Goal: Transaction & Acquisition: Subscribe to service/newsletter

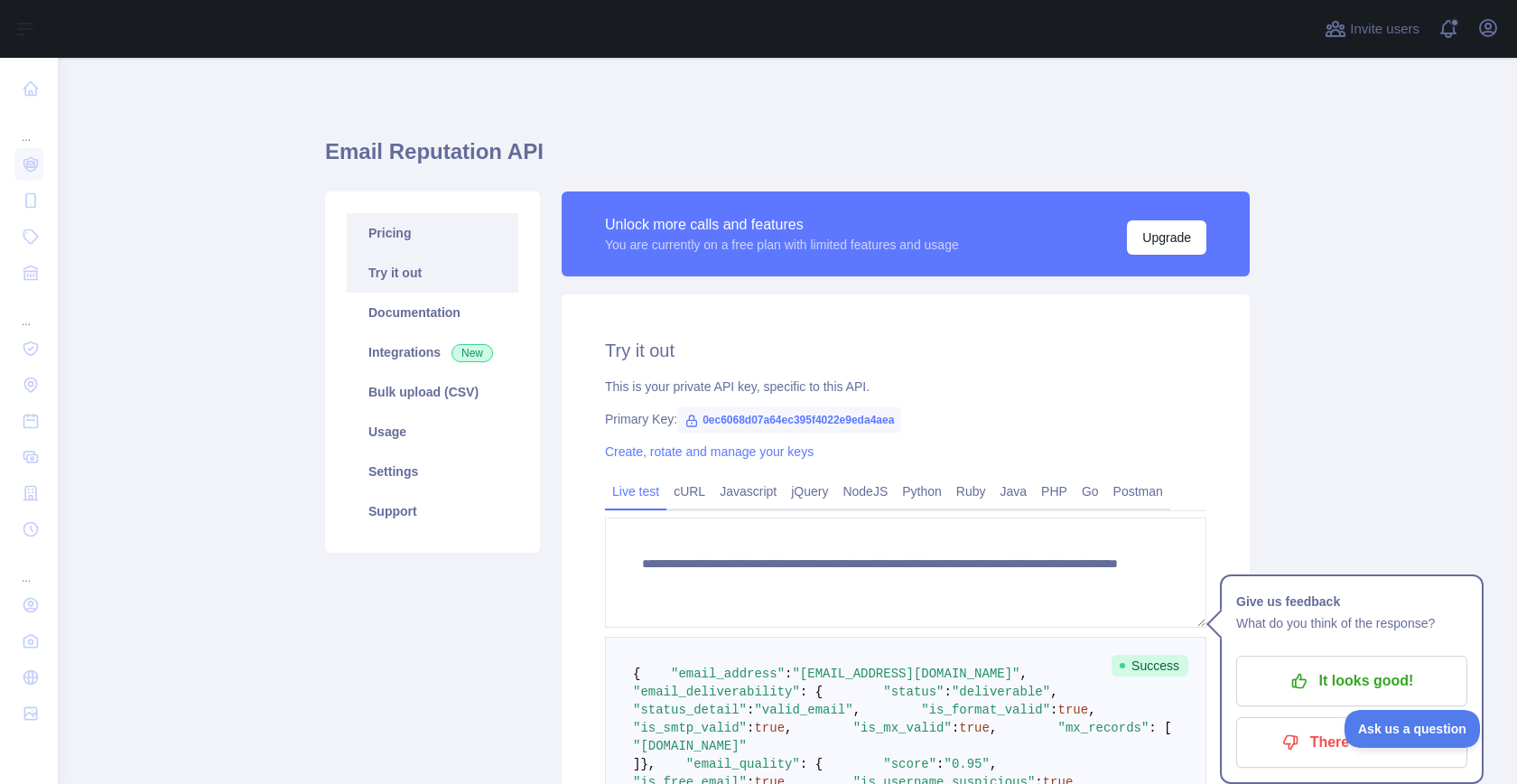
click at [410, 252] on link "Pricing" at bounding box center [432, 233] width 171 height 40
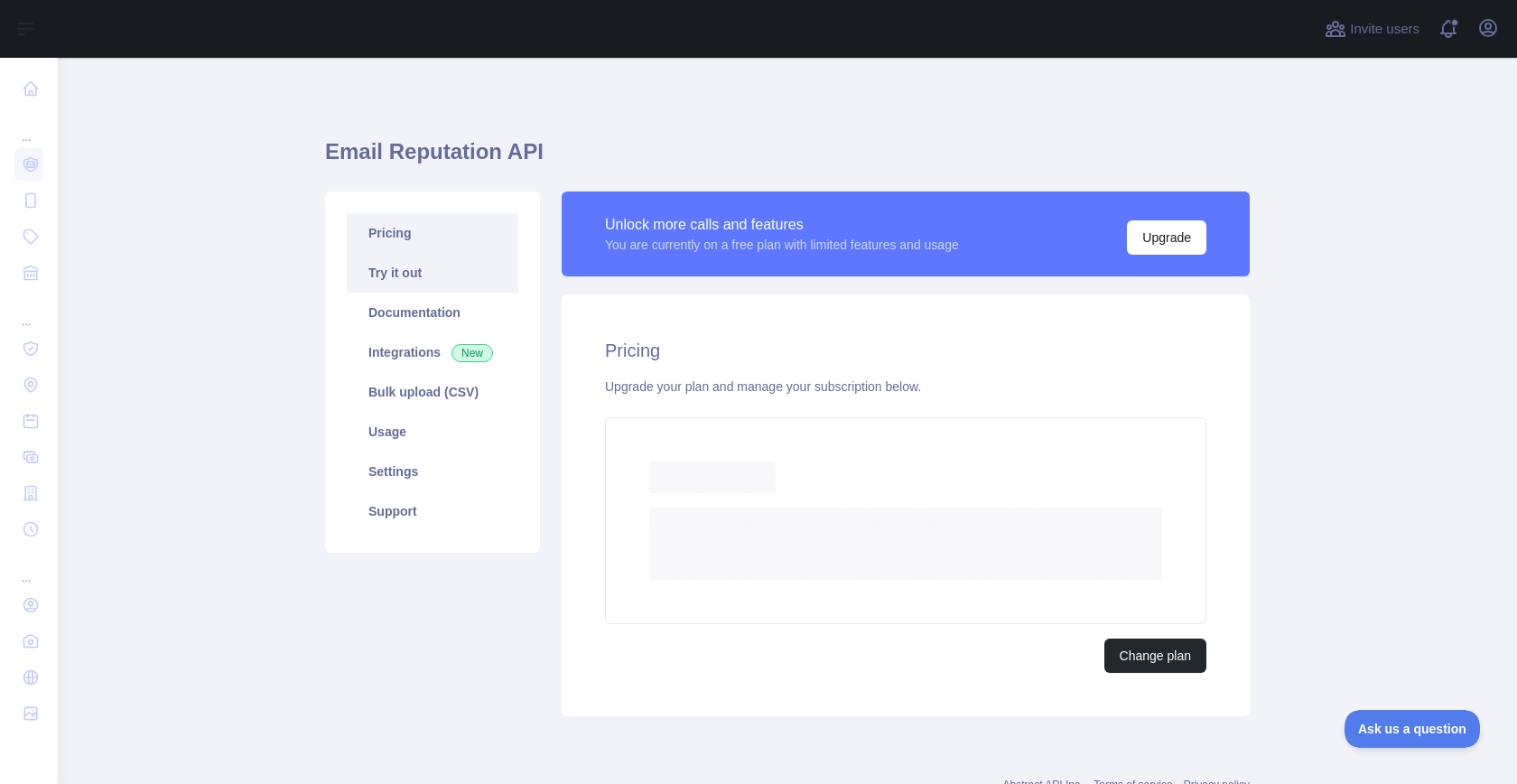
click at [414, 271] on link "Try it out" at bounding box center [432, 273] width 171 height 40
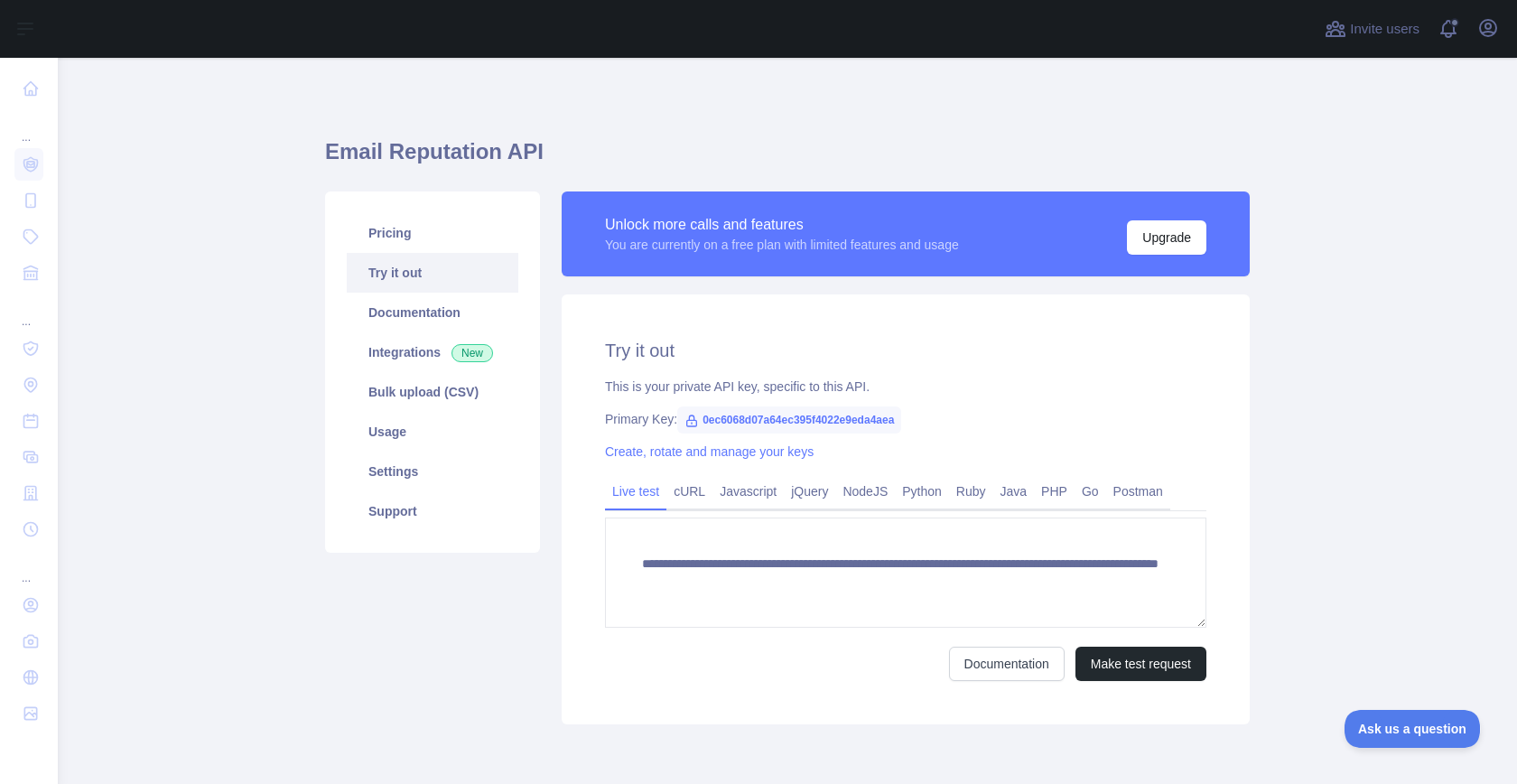
scroll to position [74, 0]
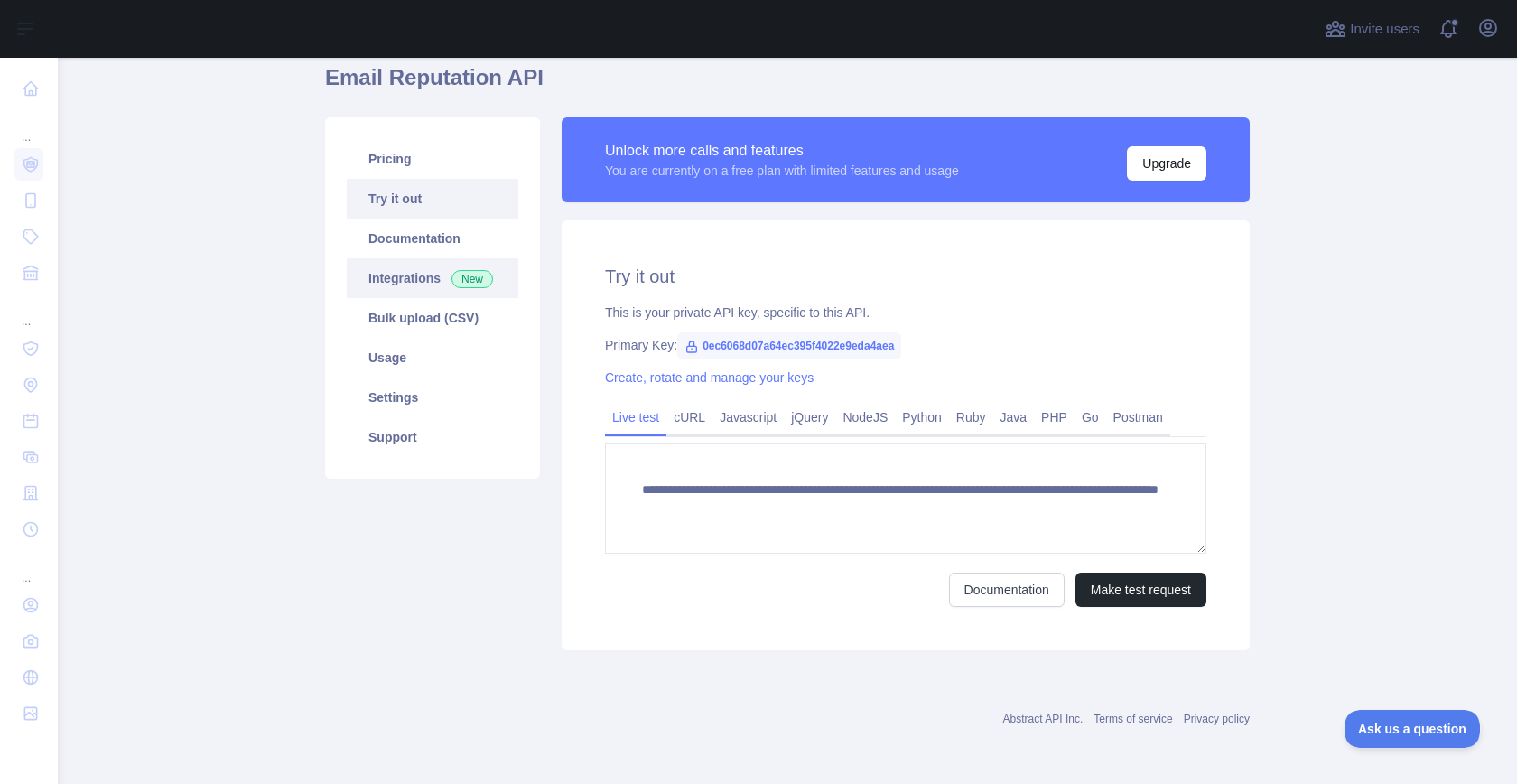
click at [393, 278] on link "Integrations New" at bounding box center [432, 278] width 171 height 40
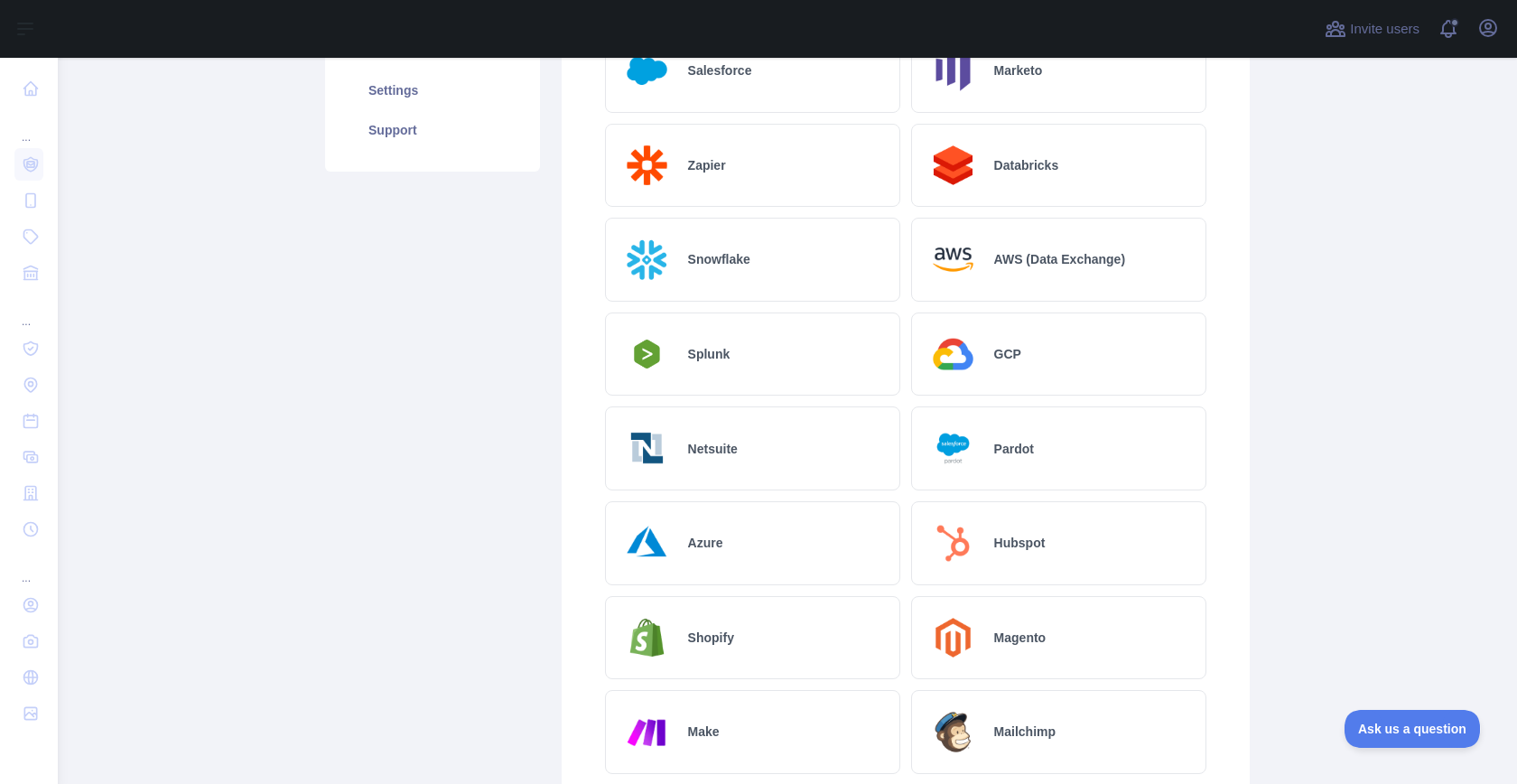
scroll to position [114, 0]
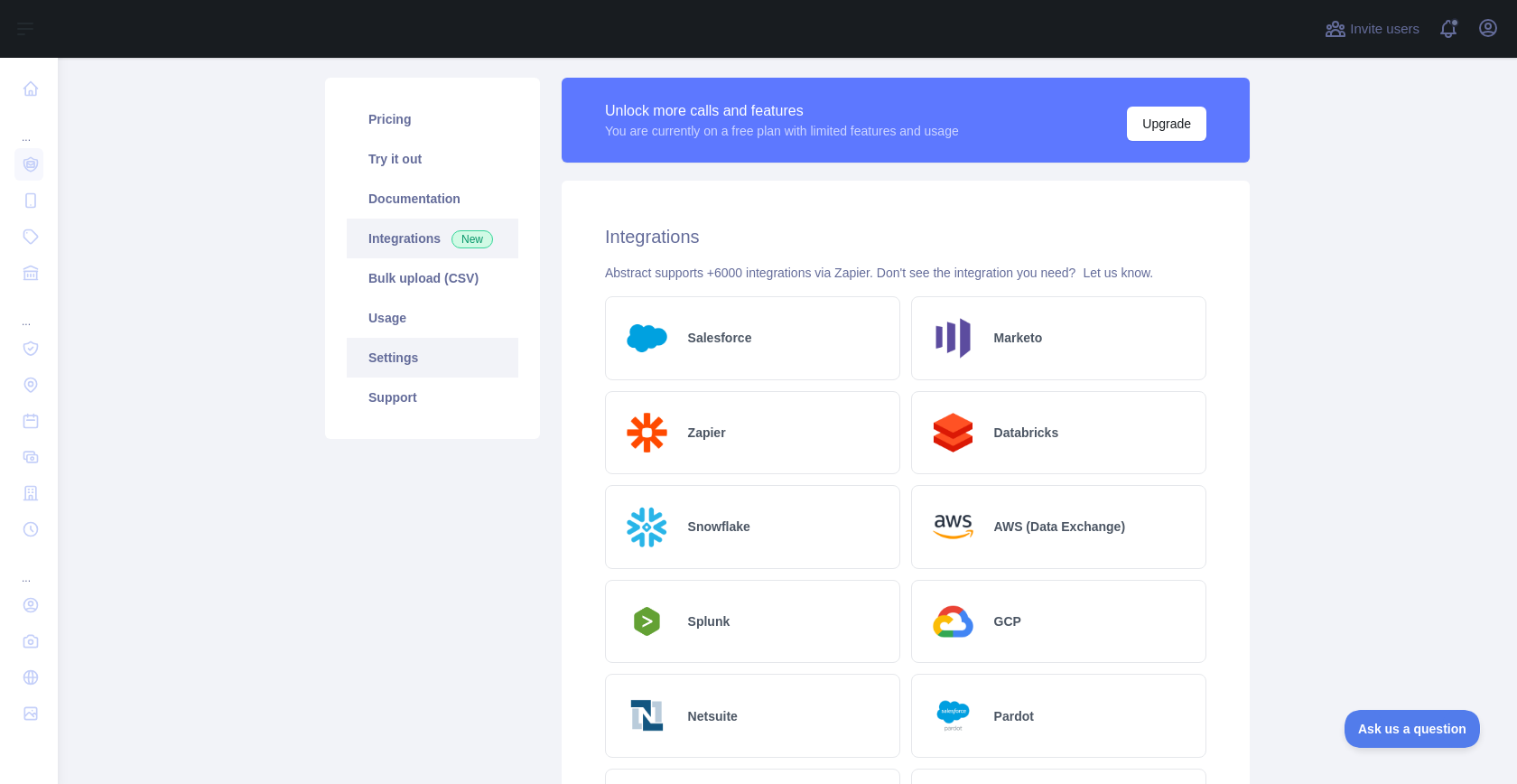
click at [421, 361] on link "Settings" at bounding box center [432, 358] width 171 height 40
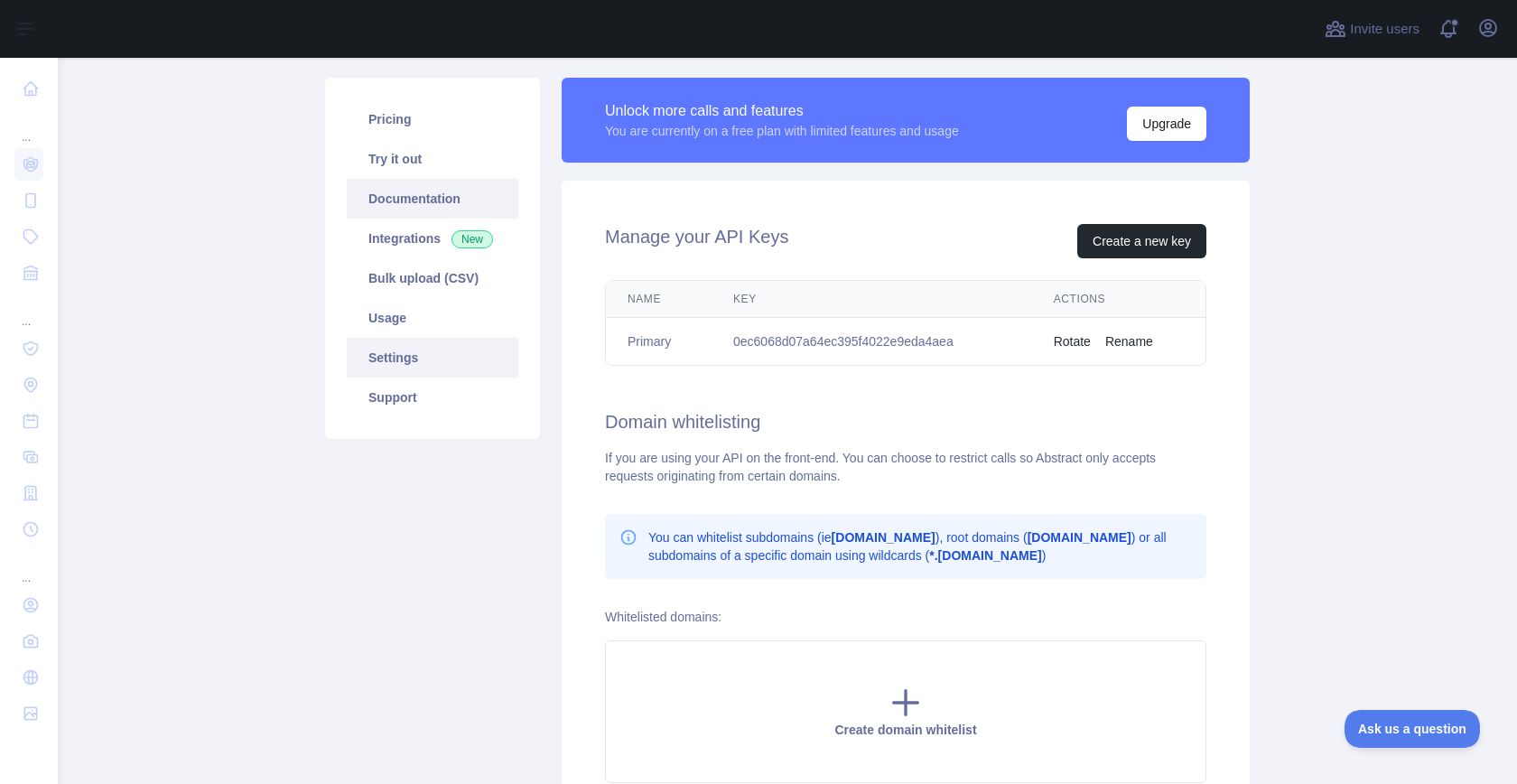
click at [427, 322] on link "Usage" at bounding box center [432, 318] width 171 height 40
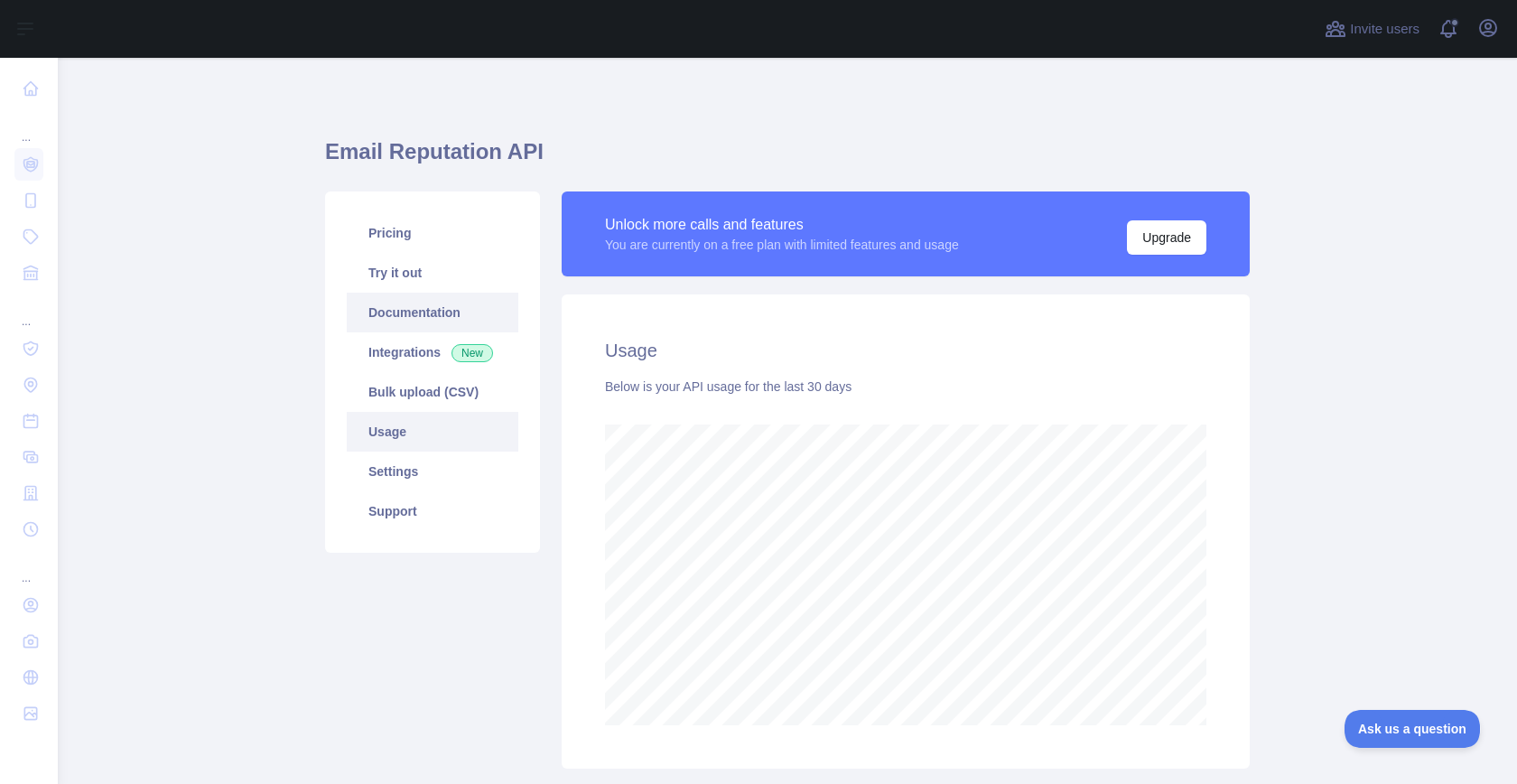
scroll to position [726, 1459]
click at [416, 479] on link "Settings" at bounding box center [432, 472] width 171 height 40
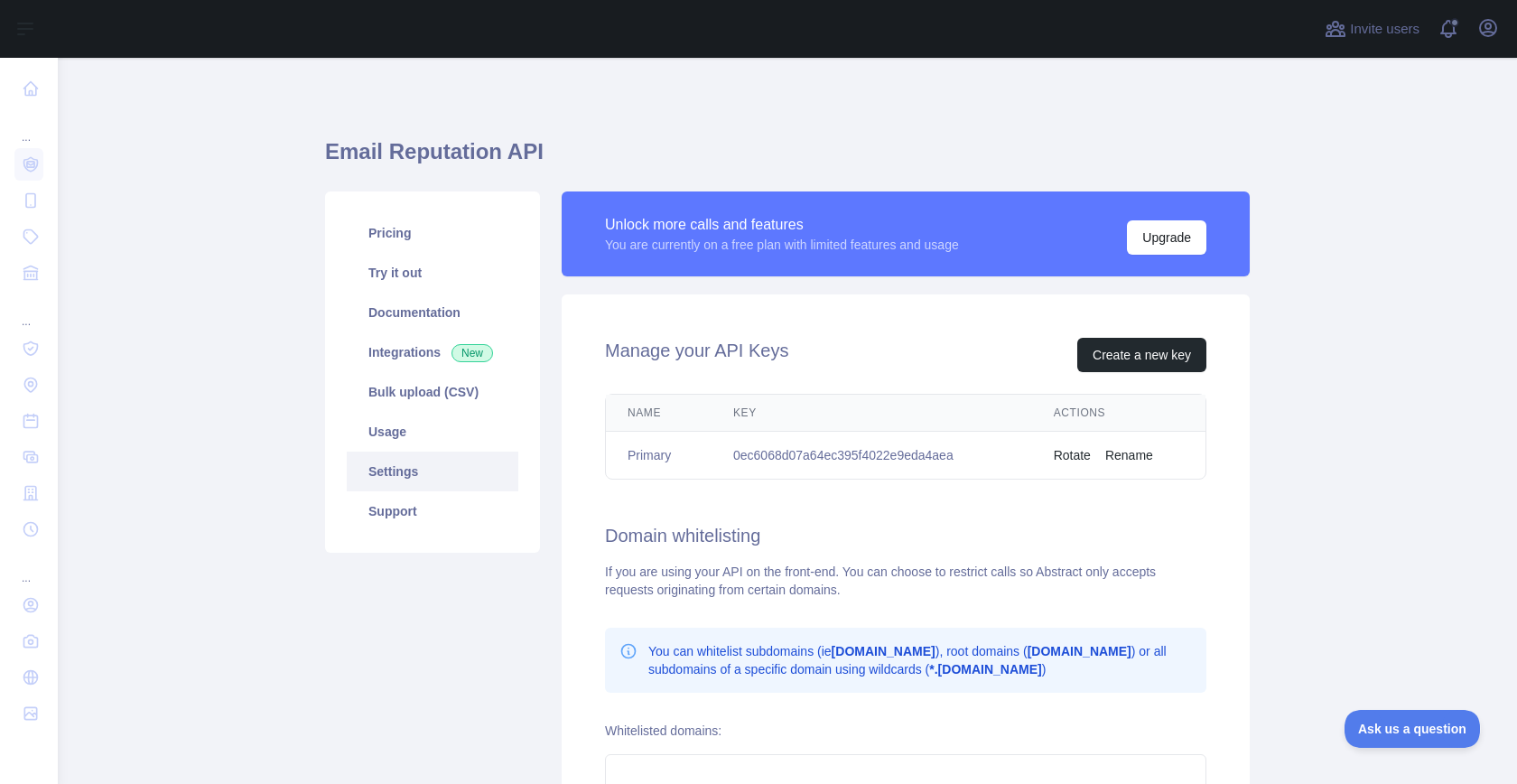
click at [811, 457] on td "0ec6068d07a64ec395f4022e9eda4aea" at bounding box center [871, 455] width 321 height 48
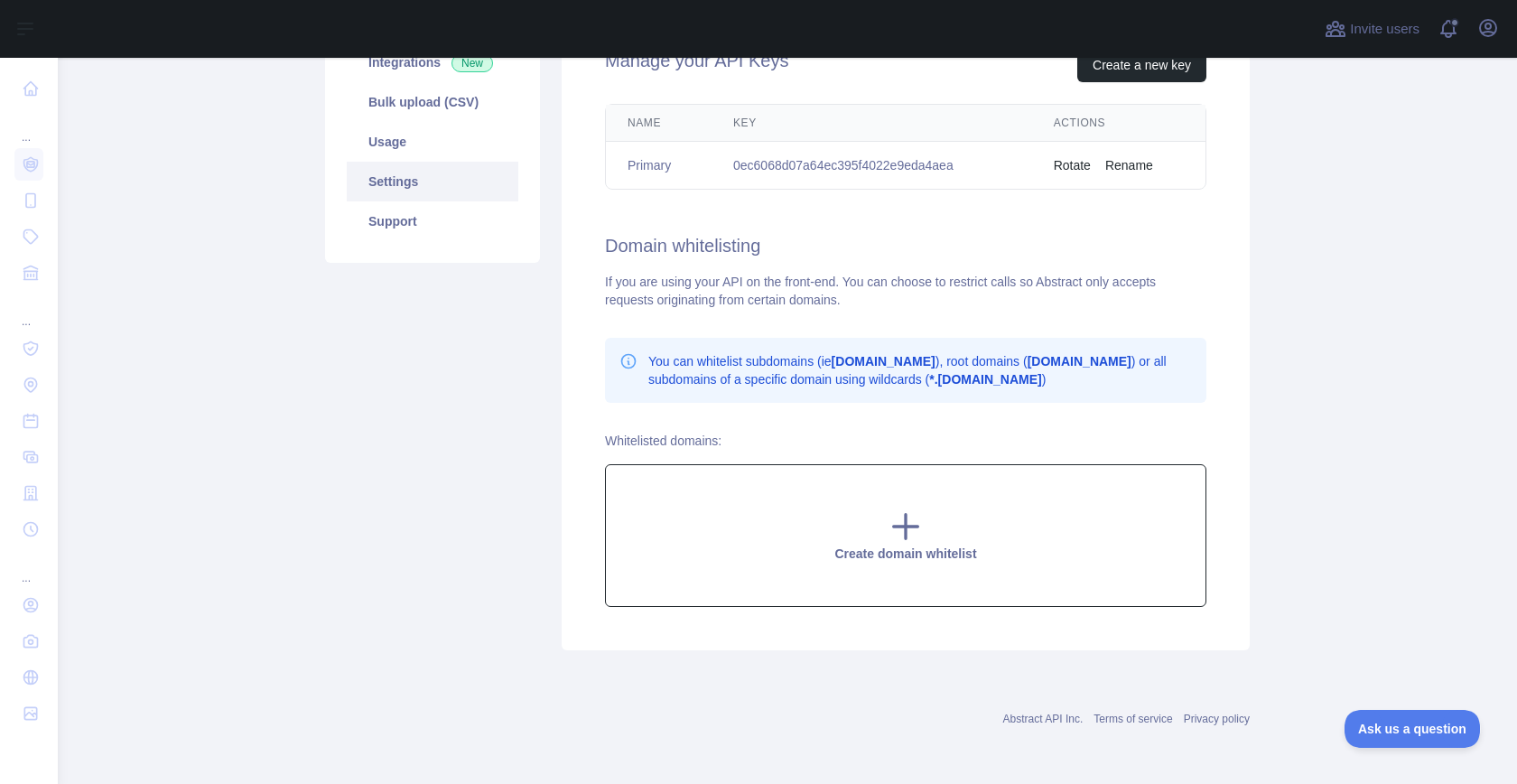
click at [764, 502] on div "Create domain whitelist" at bounding box center [905, 535] width 601 height 143
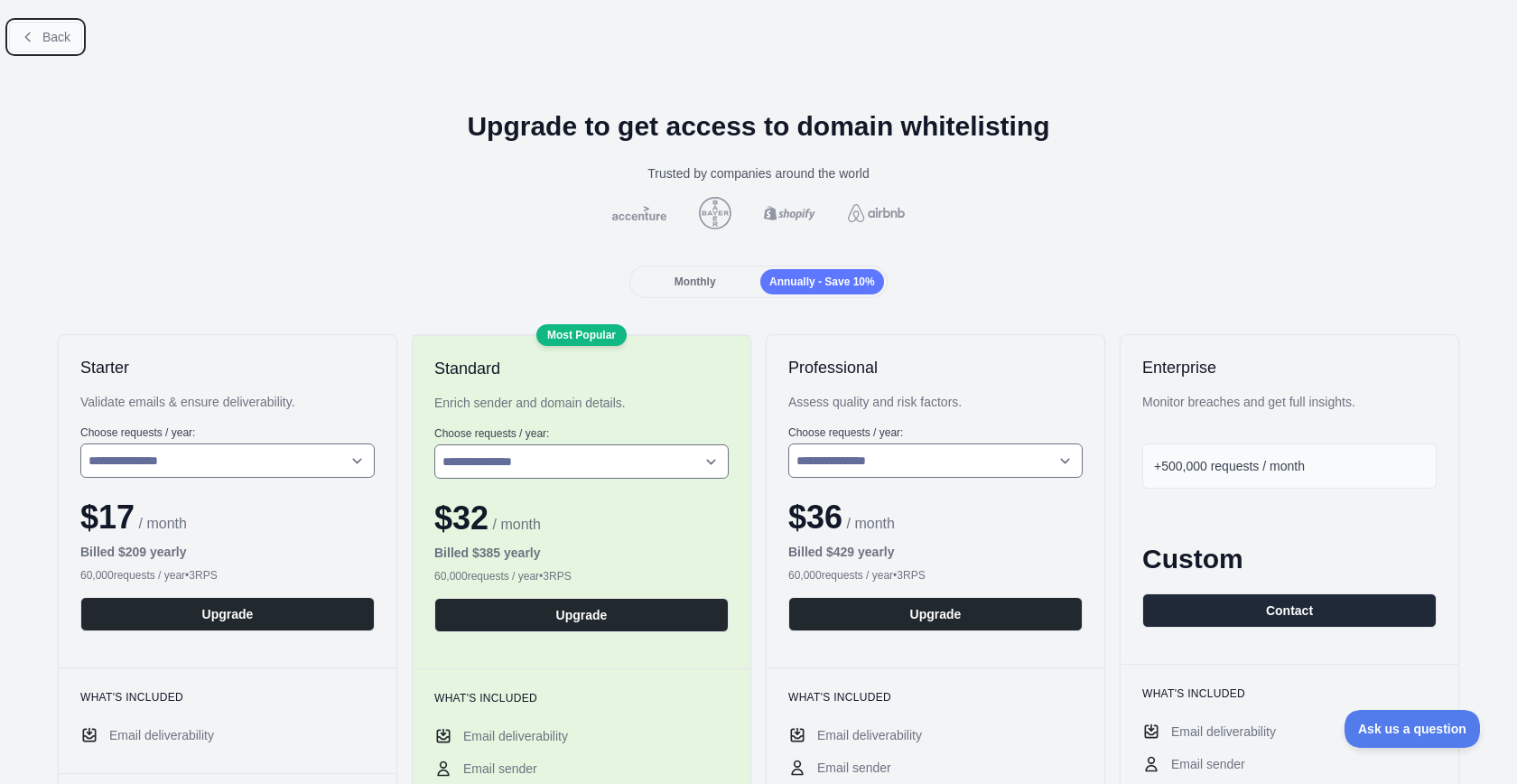
click at [37, 40] on button "Back" at bounding box center [45, 37] width 73 height 30
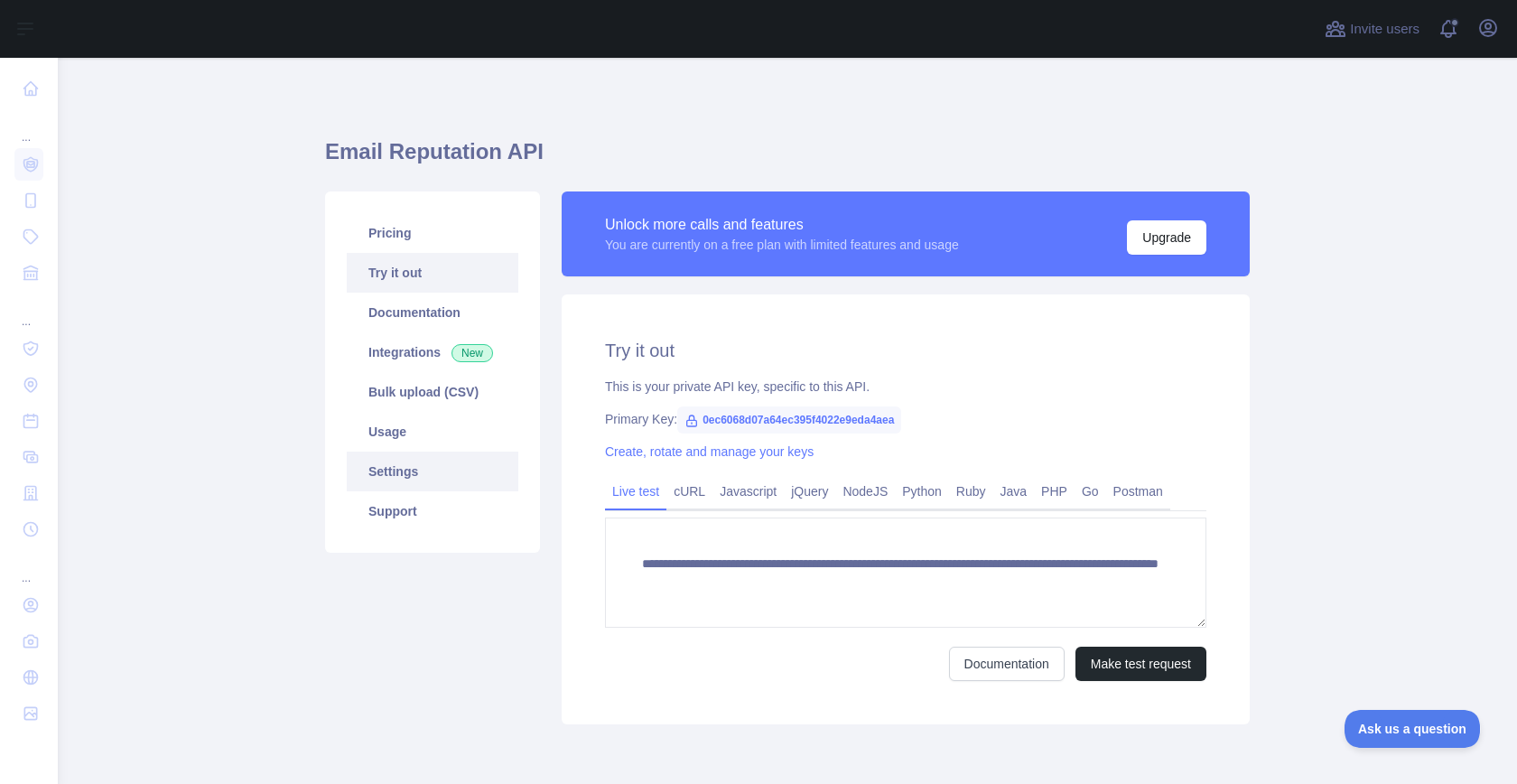
click at [419, 473] on link "Settings" at bounding box center [432, 472] width 171 height 40
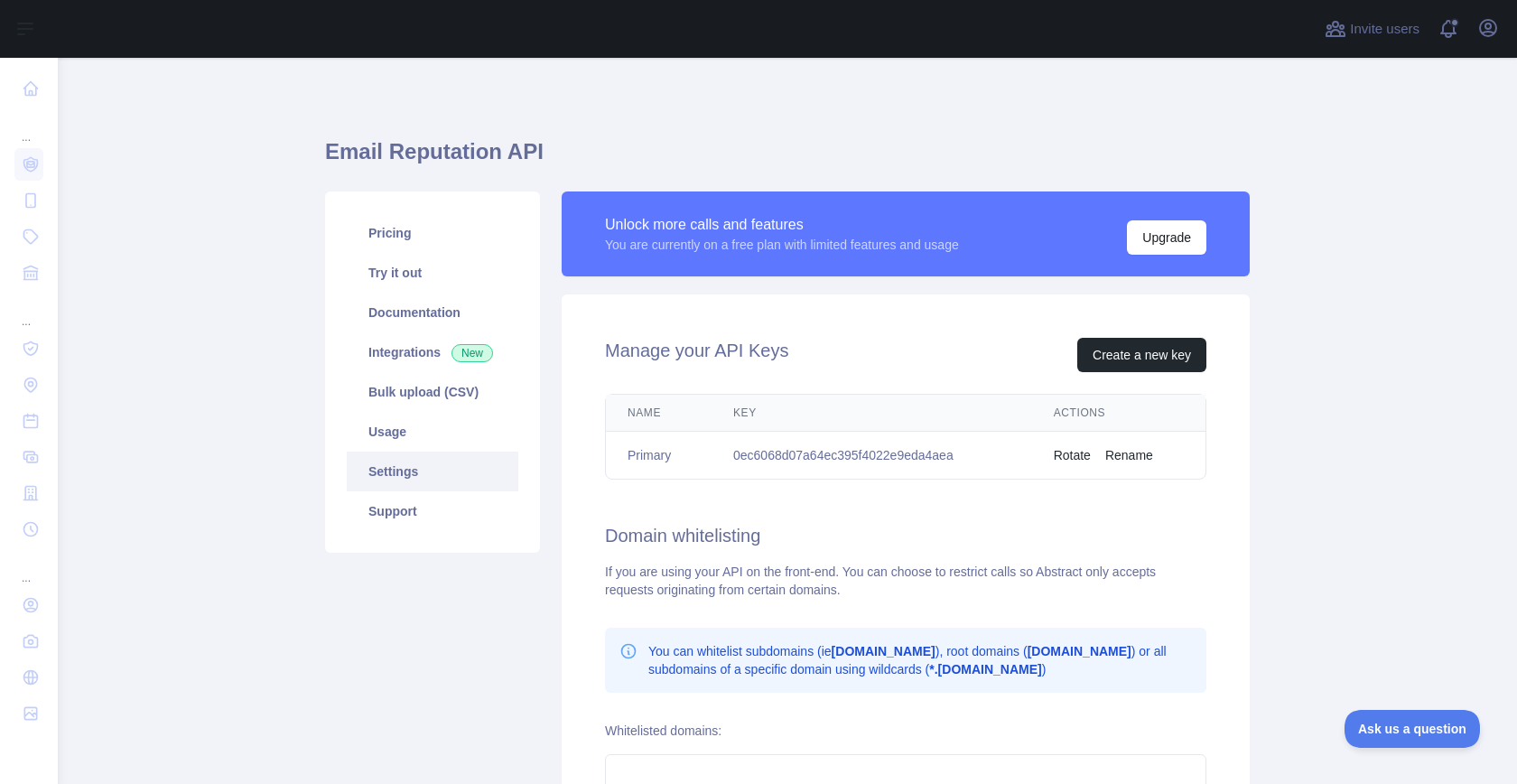
click at [635, 583] on div "If you are using your API on the front-end. You can choose to restrict calls so…" at bounding box center [905, 580] width 601 height 36
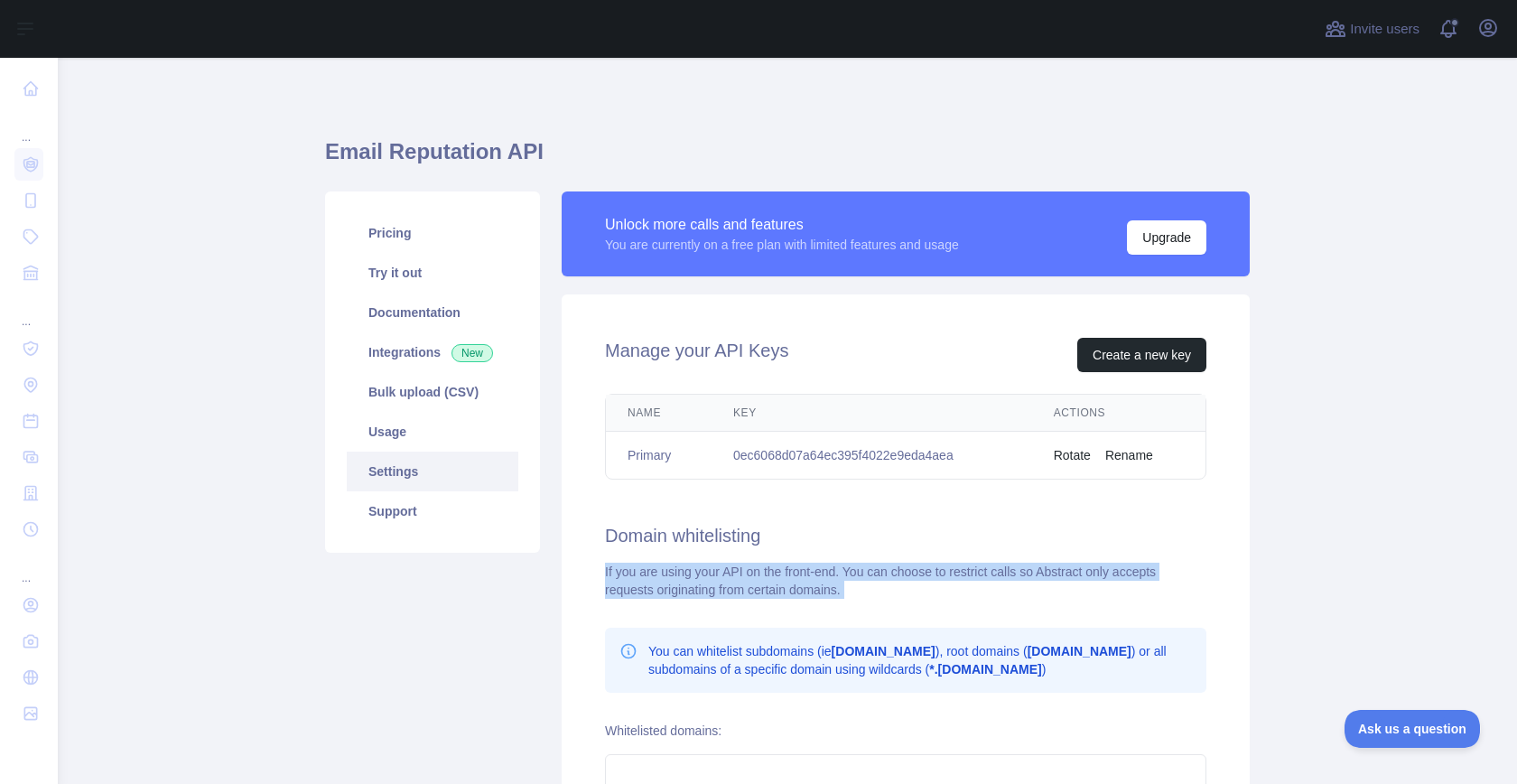
click at [635, 583] on div "If you are using your API on the front-end. You can choose to restrict calls so…" at bounding box center [905, 580] width 601 height 36
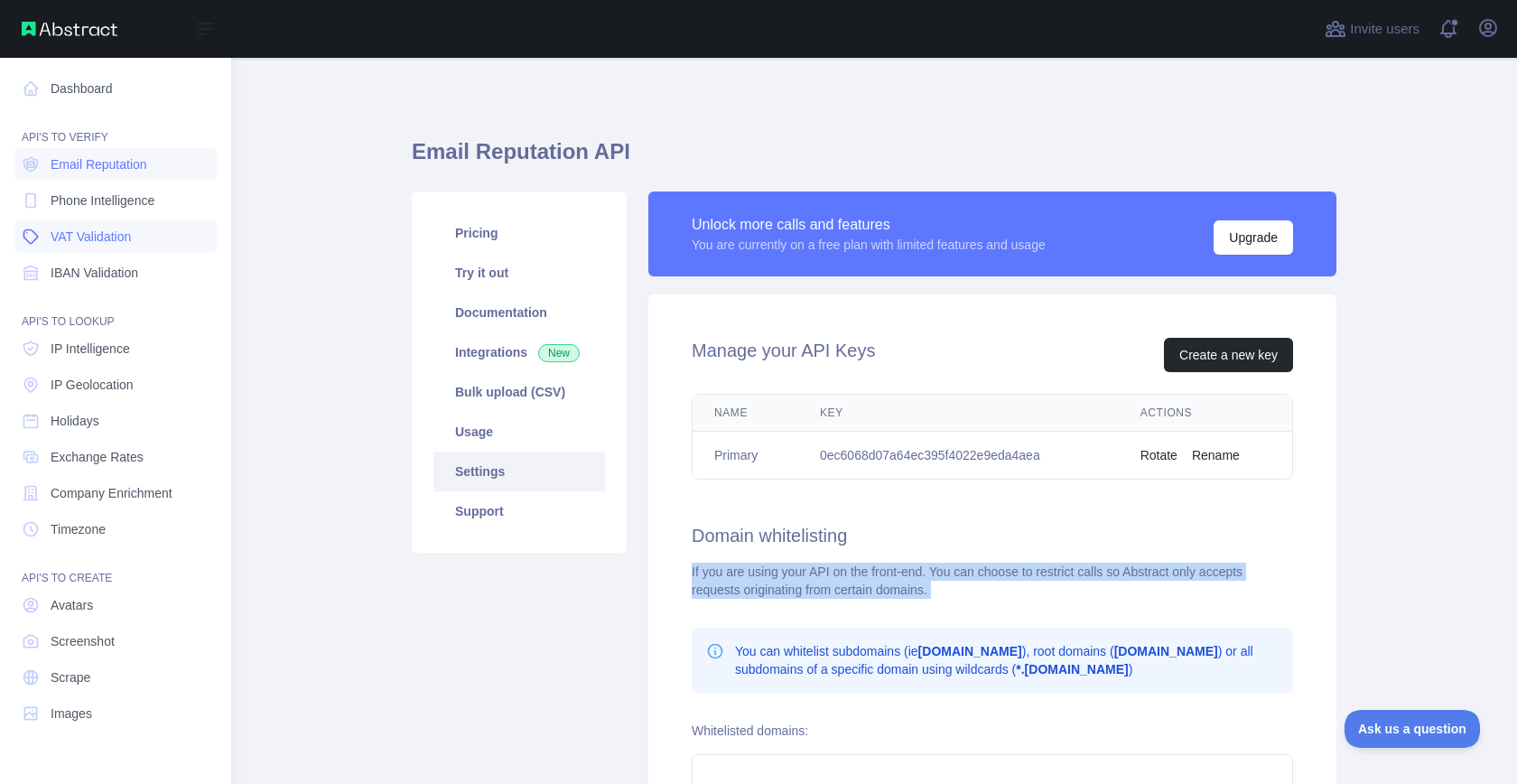
click at [144, 240] on link "VAT Validation" at bounding box center [116, 237] width 203 height 32
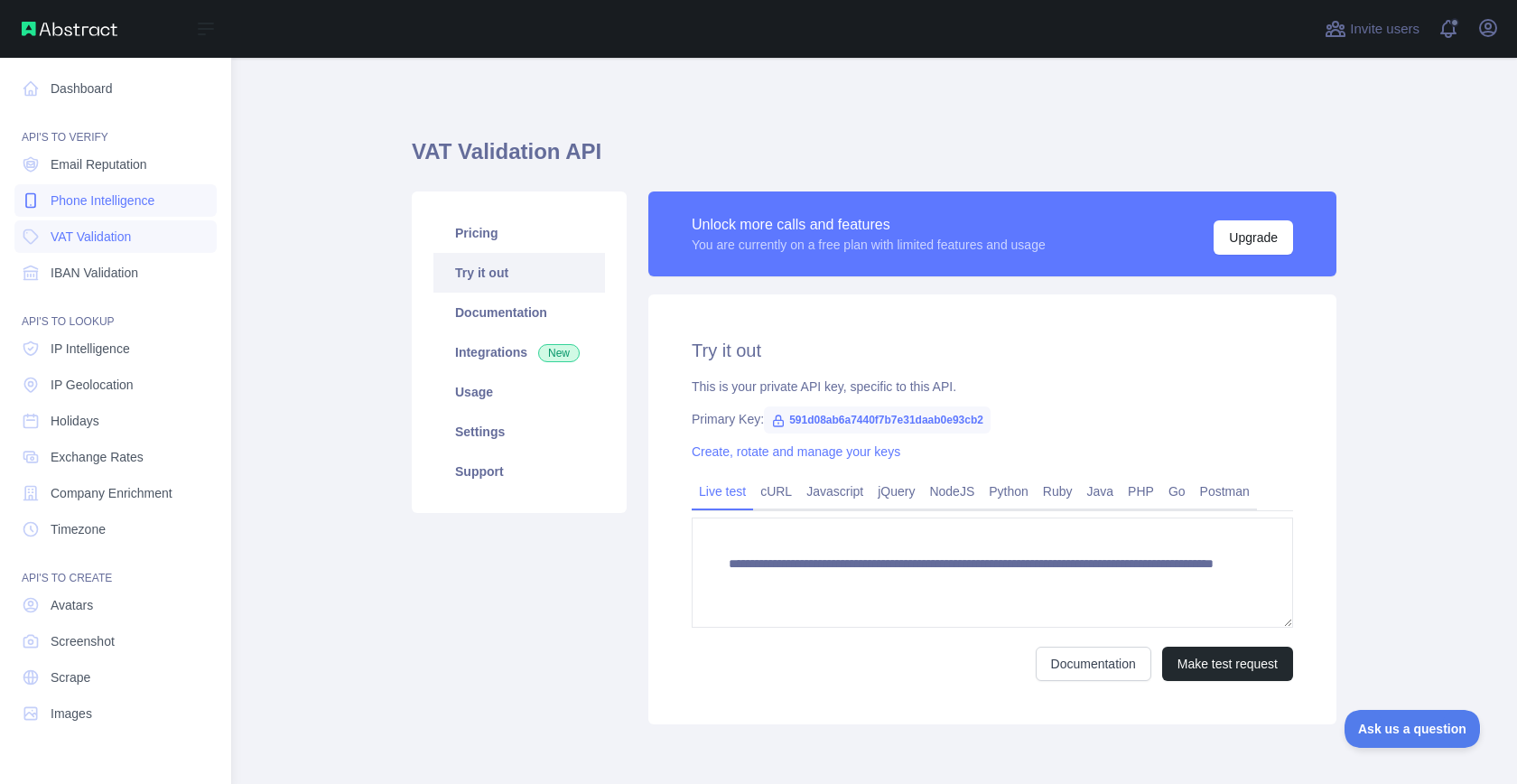
click at [153, 201] on span "Phone Intelligence" at bounding box center [102, 200] width 104 height 18
click at [146, 240] on link "VAT Validation" at bounding box center [116, 237] width 203 height 32
click at [150, 276] on link "IBAN Validation" at bounding box center [116, 273] width 203 height 32
click at [138, 241] on link "VAT Validation" at bounding box center [116, 237] width 203 height 32
click at [142, 355] on link "IP Intelligence" at bounding box center [116, 348] width 203 height 32
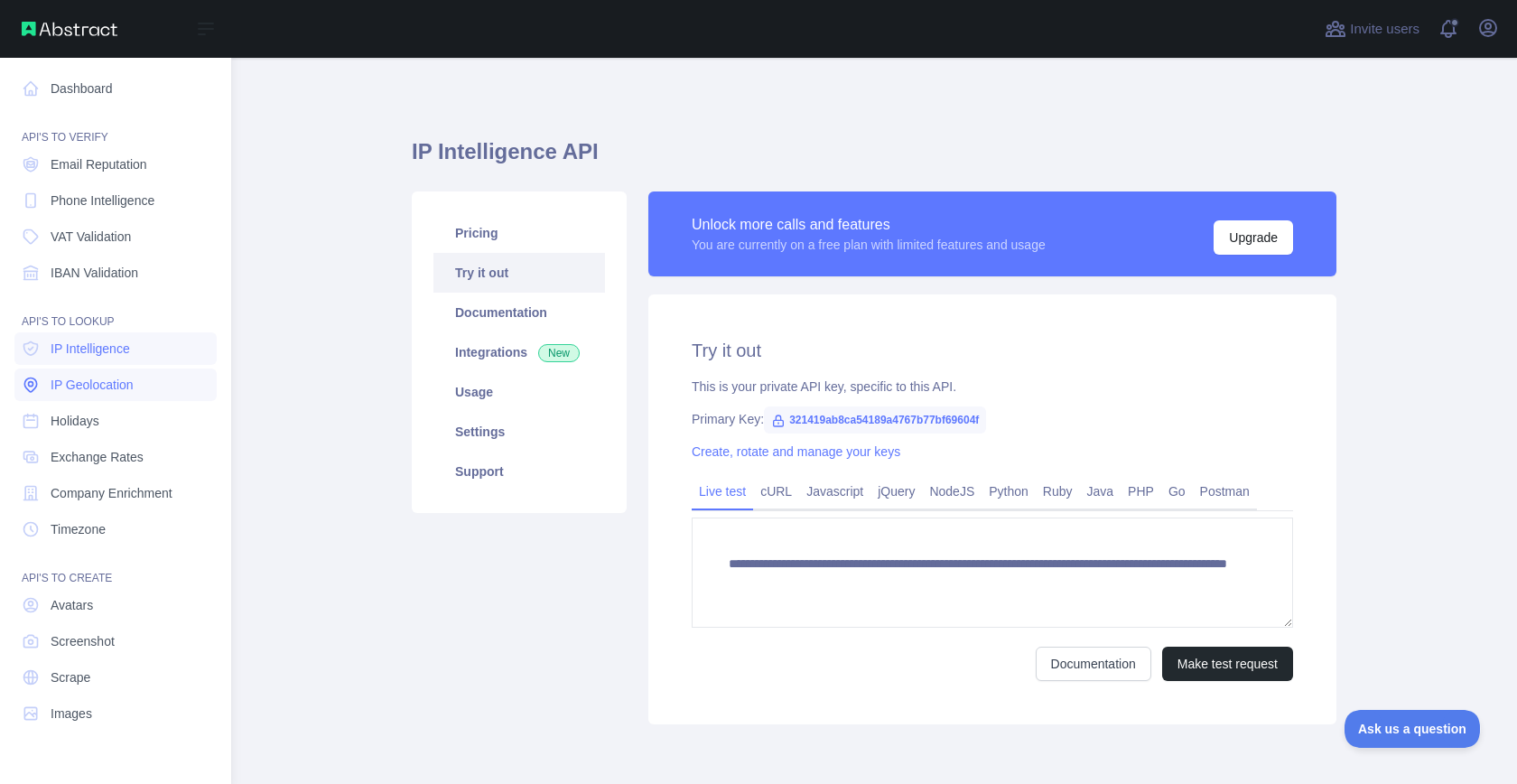
click at [127, 392] on span "IP Geolocation" at bounding box center [92, 384] width 83 height 18
click at [135, 418] on link "Holidays" at bounding box center [116, 420] width 203 height 32
click at [147, 463] on link "Exchange Rates" at bounding box center [116, 456] width 203 height 32
click at [172, 494] on span "Company Enrichment" at bounding box center [111, 492] width 122 height 18
drag, startPoint x: 165, startPoint y: 459, endPoint x: 164, endPoint y: 471, distance: 12.0
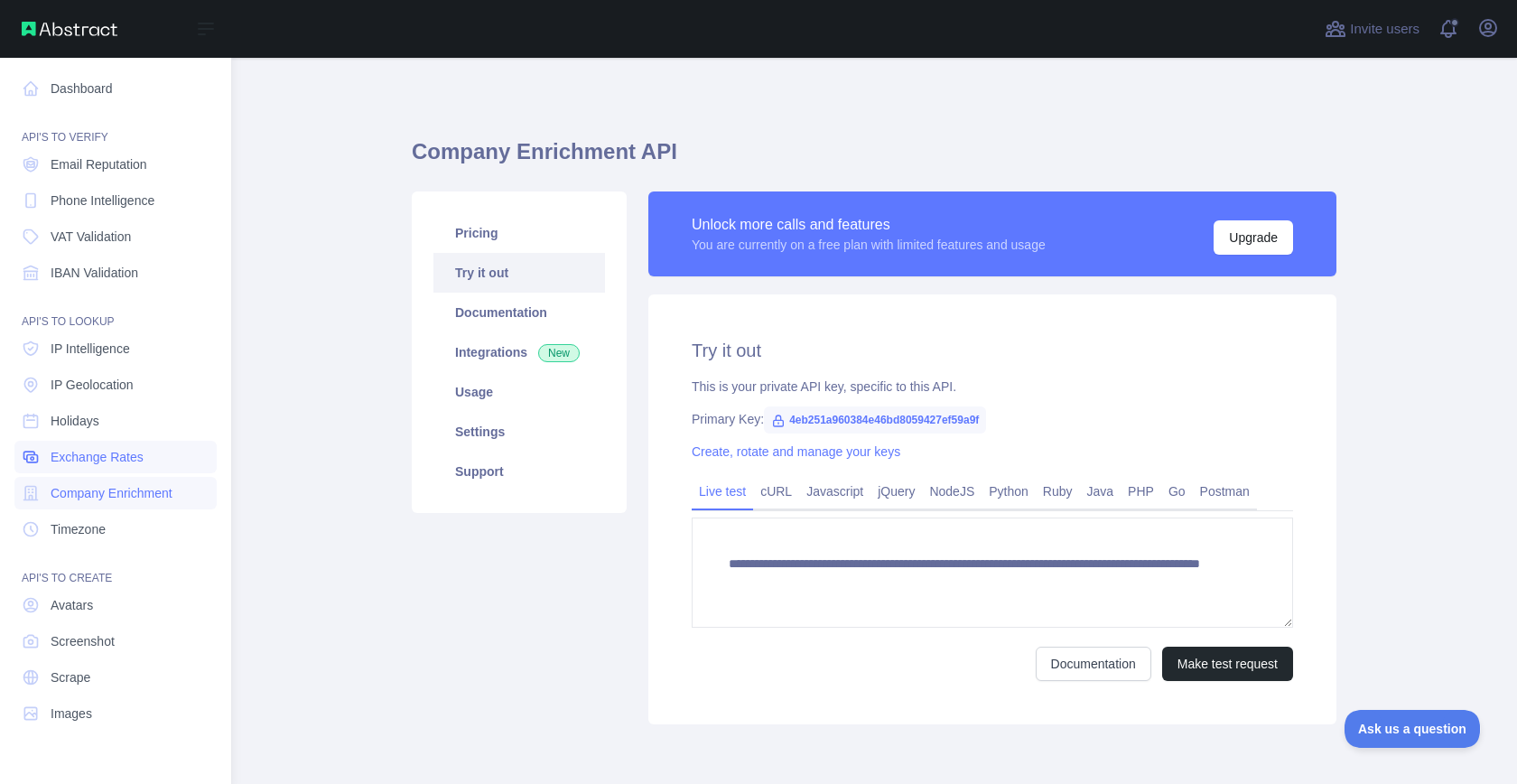
click at [165, 459] on link "Exchange Rates" at bounding box center [116, 456] width 203 height 32
click at [165, 506] on link "Company Enrichment" at bounding box center [116, 492] width 203 height 32
click at [130, 539] on link "Timezone" at bounding box center [116, 529] width 203 height 32
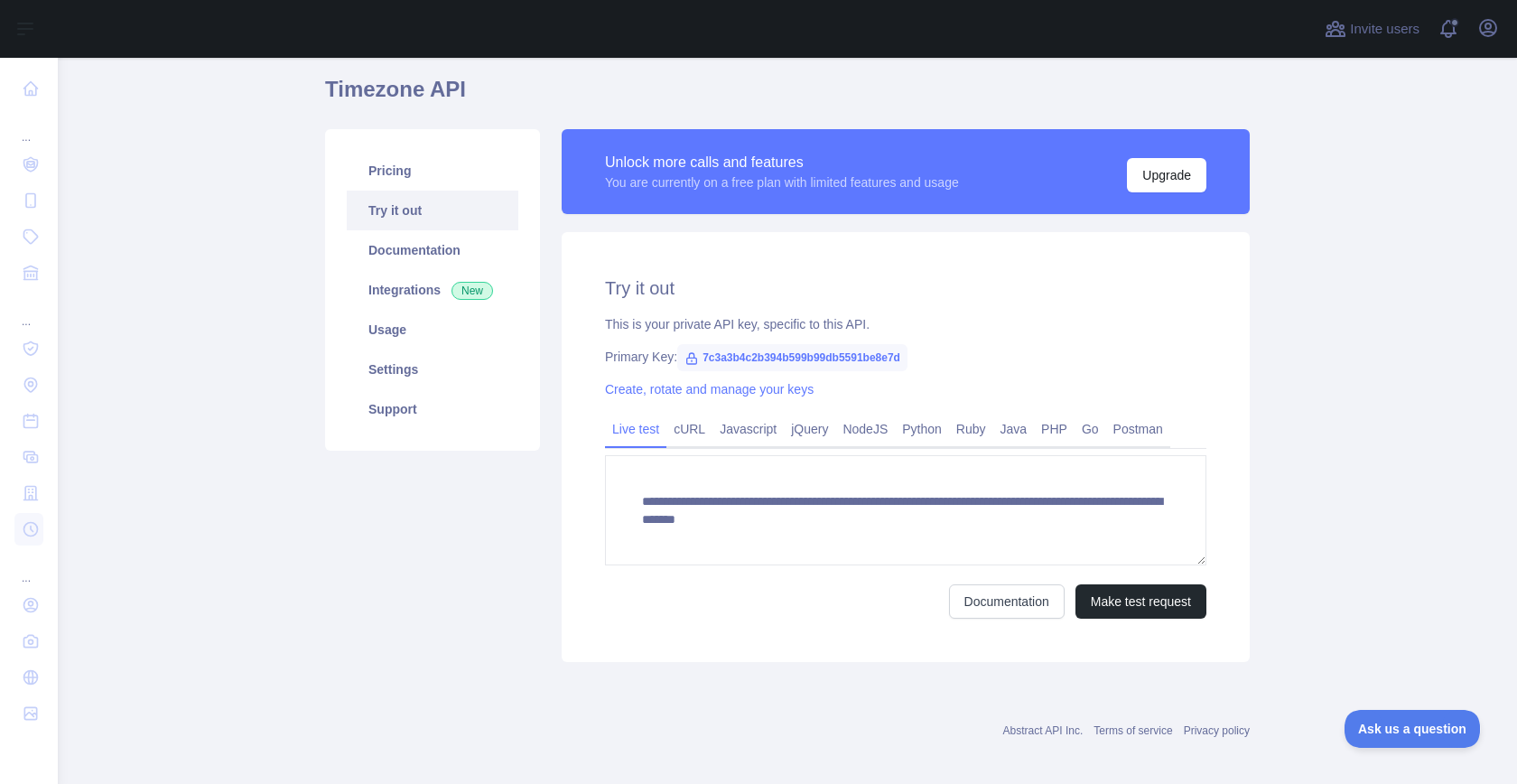
scroll to position [74, 0]
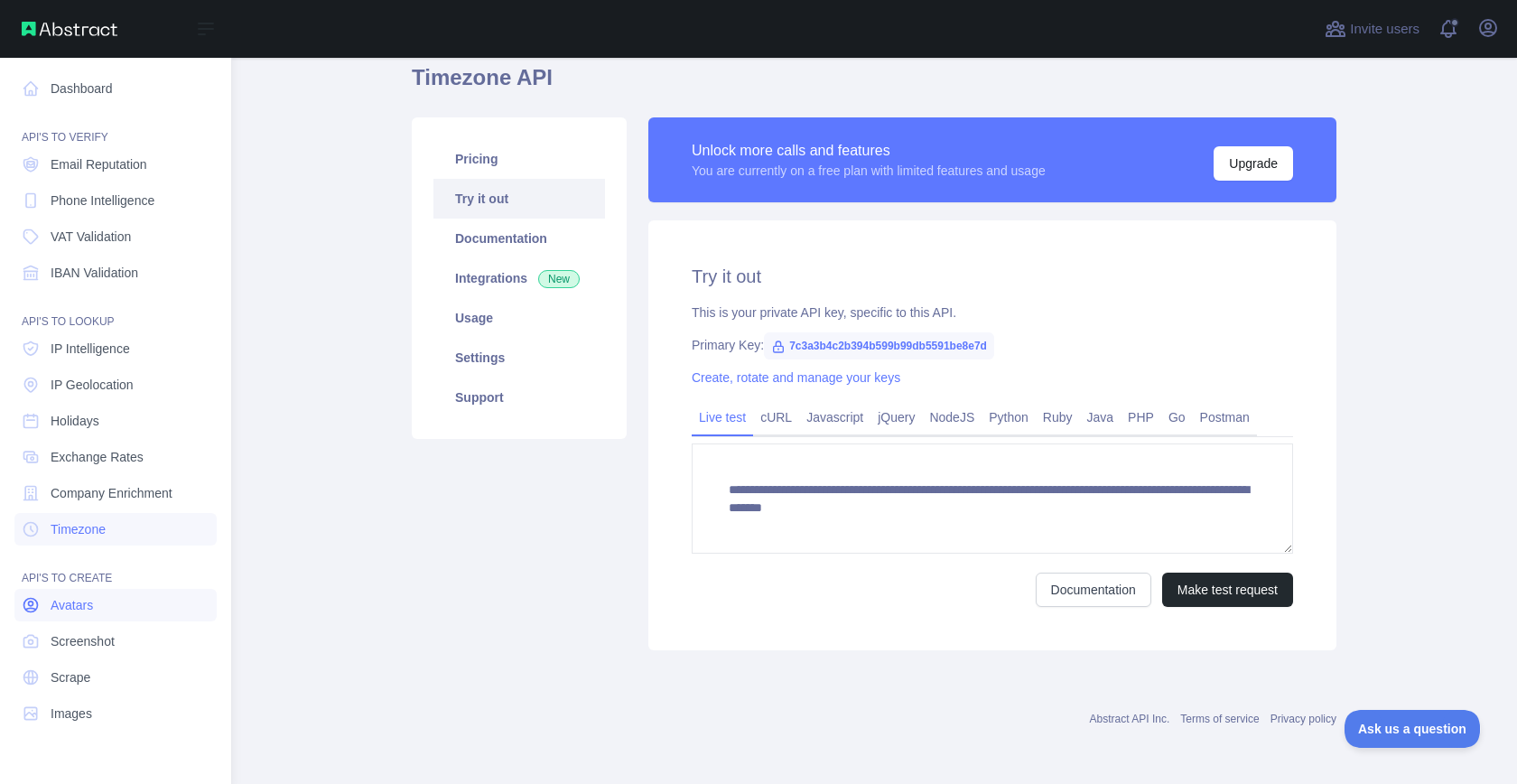
click at [119, 609] on link "Avatars" at bounding box center [116, 605] width 203 height 32
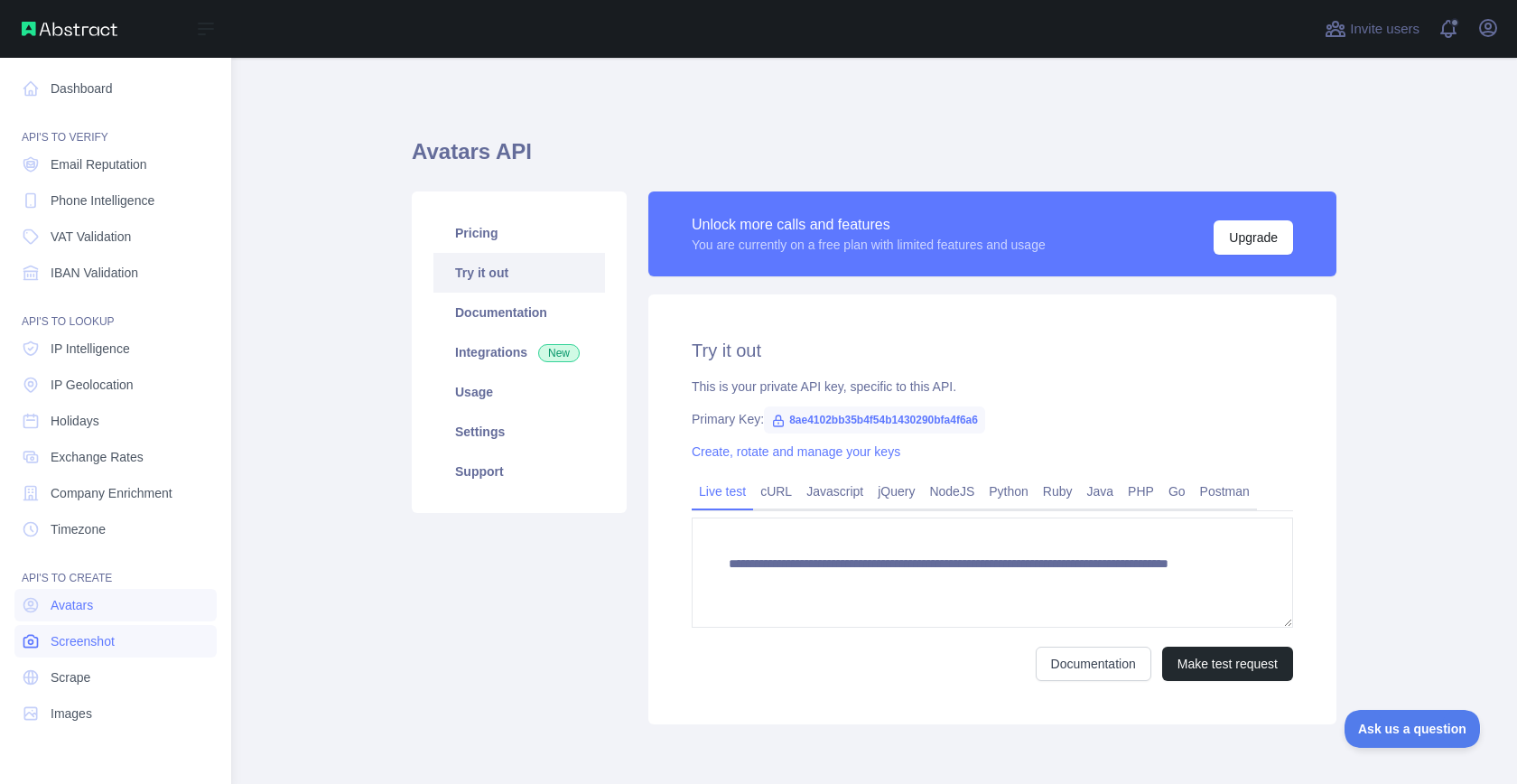
click at [125, 650] on link "Screenshot" at bounding box center [116, 641] width 203 height 32
click at [76, 674] on span "Scrape" at bounding box center [70, 677] width 40 height 18
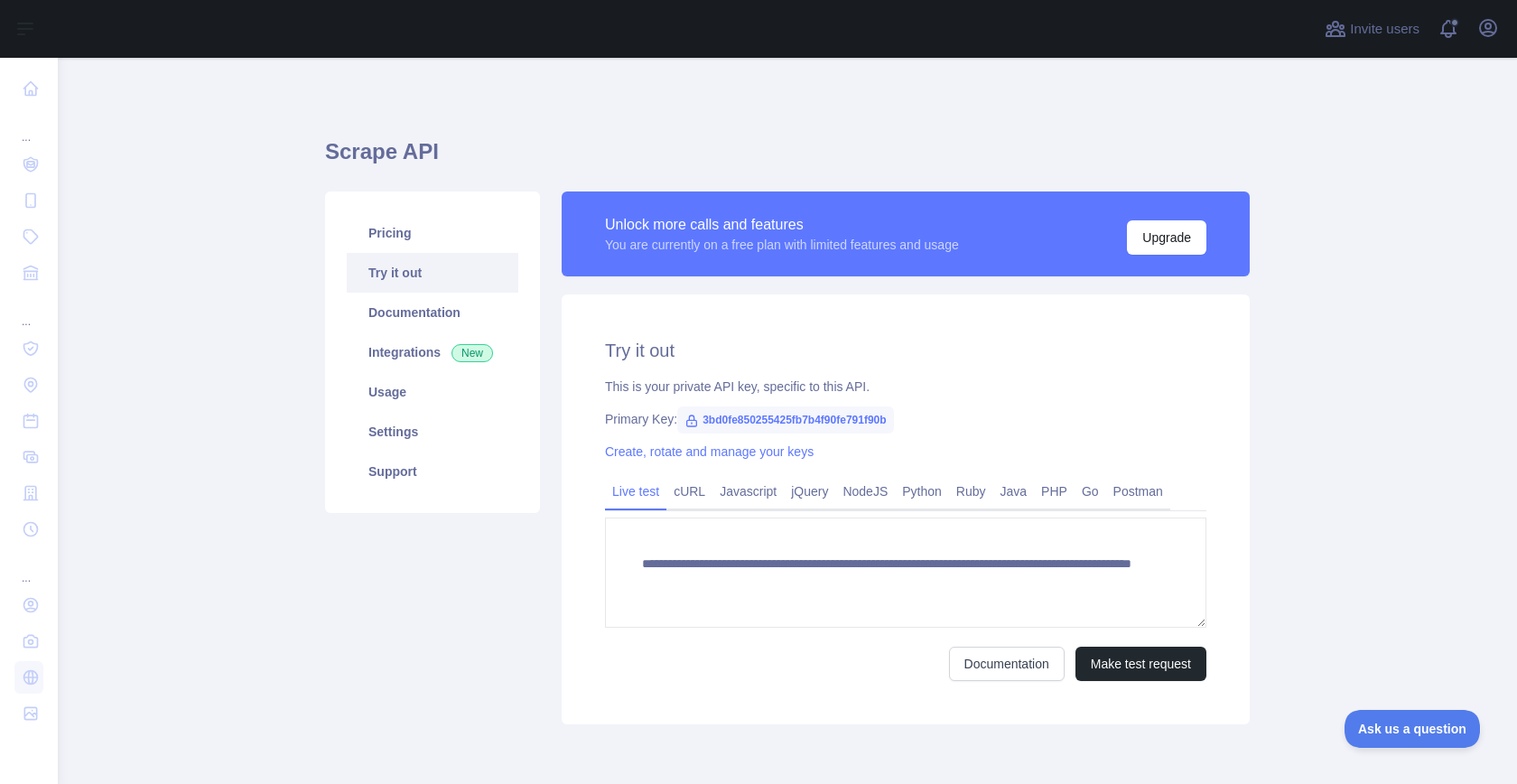
click at [251, 531] on main "**********" at bounding box center [787, 420] width 1459 height 726
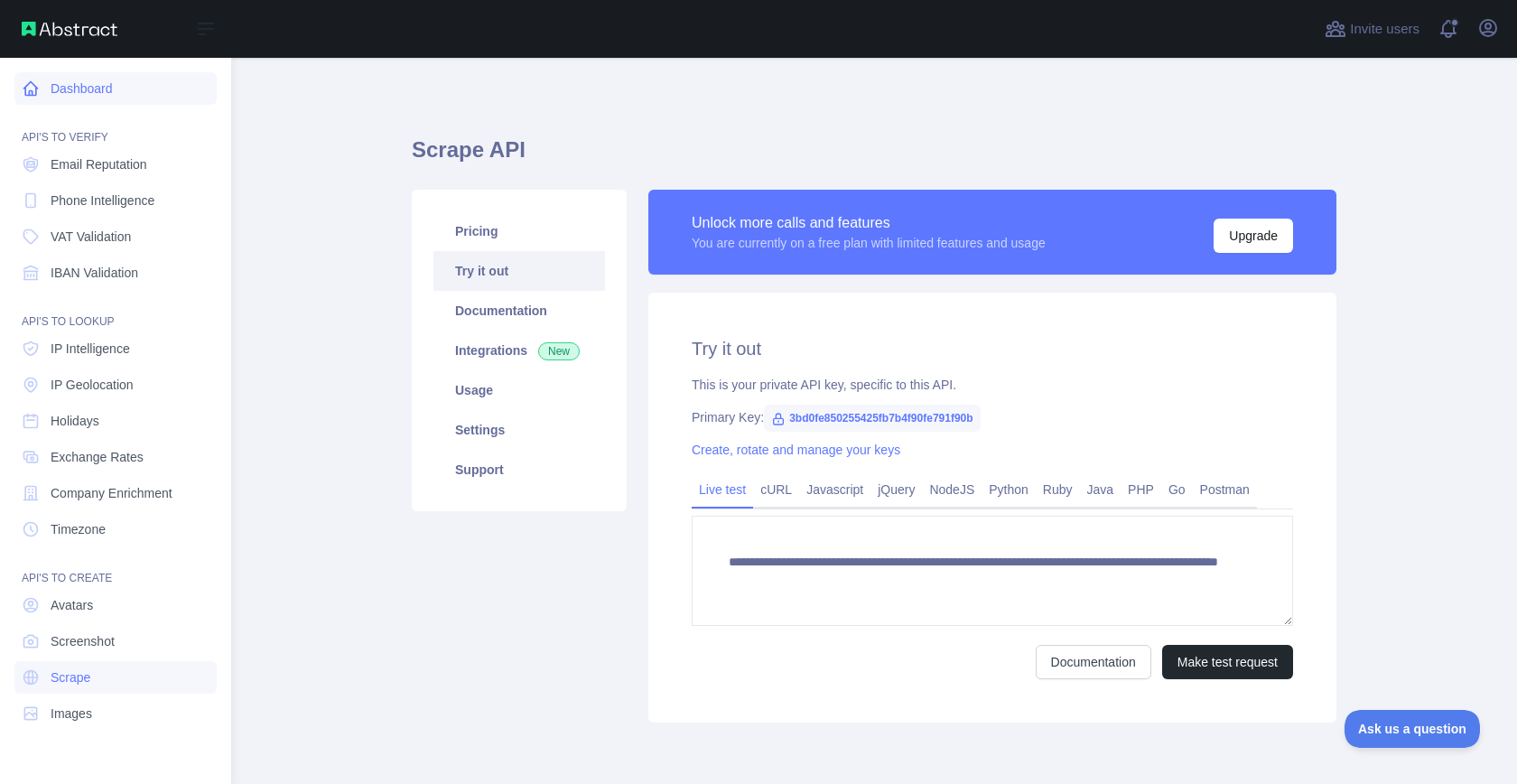
click at [48, 95] on link "Dashboard" at bounding box center [116, 88] width 203 height 32
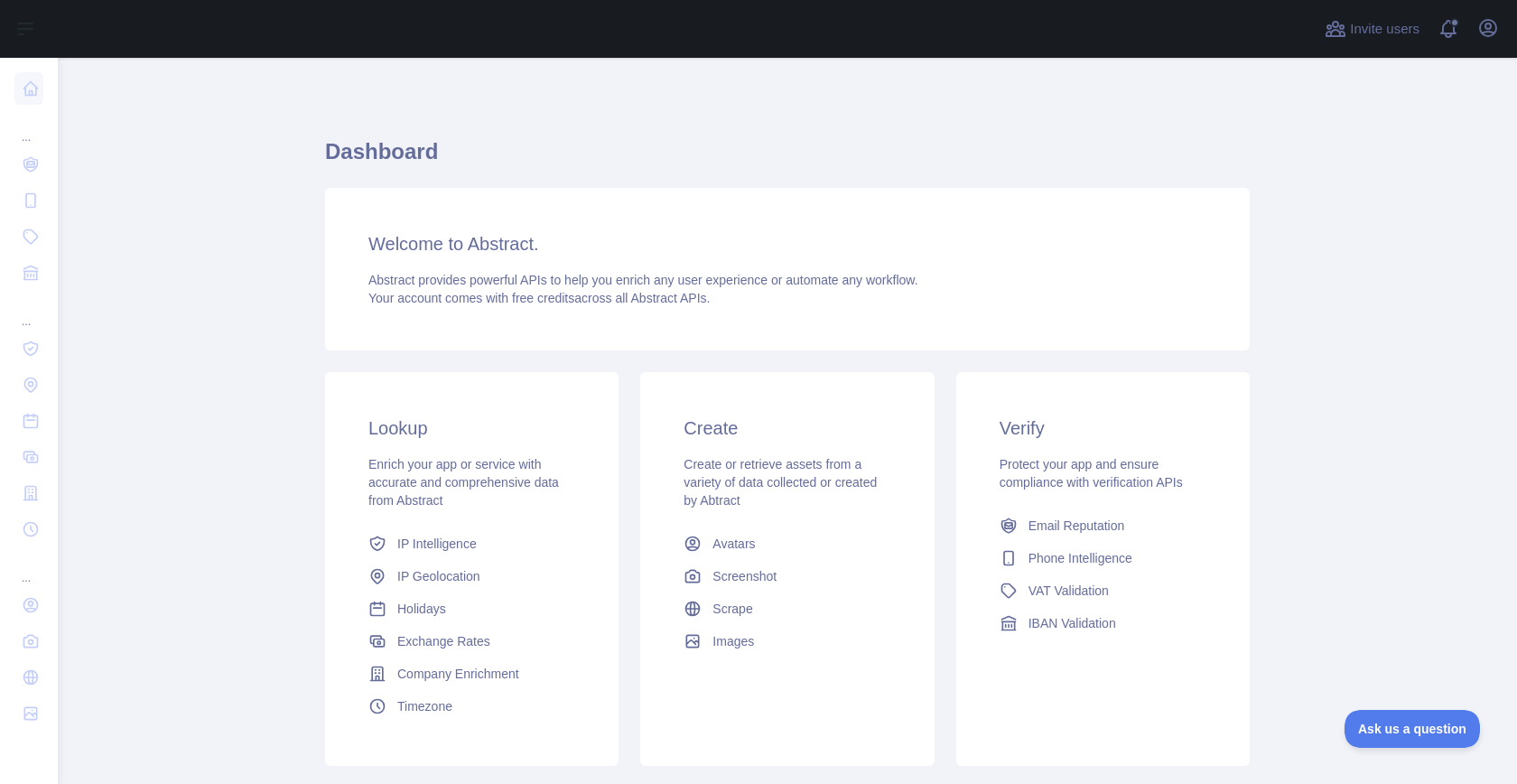
click at [476, 293] on span "Your account comes with free credits across all Abstract APIs." at bounding box center [539, 297] width 341 height 14
click at [454, 282] on span "Abstract provides powerful APIs to help you enrich any user experience or autom…" at bounding box center [643, 279] width 550 height 14
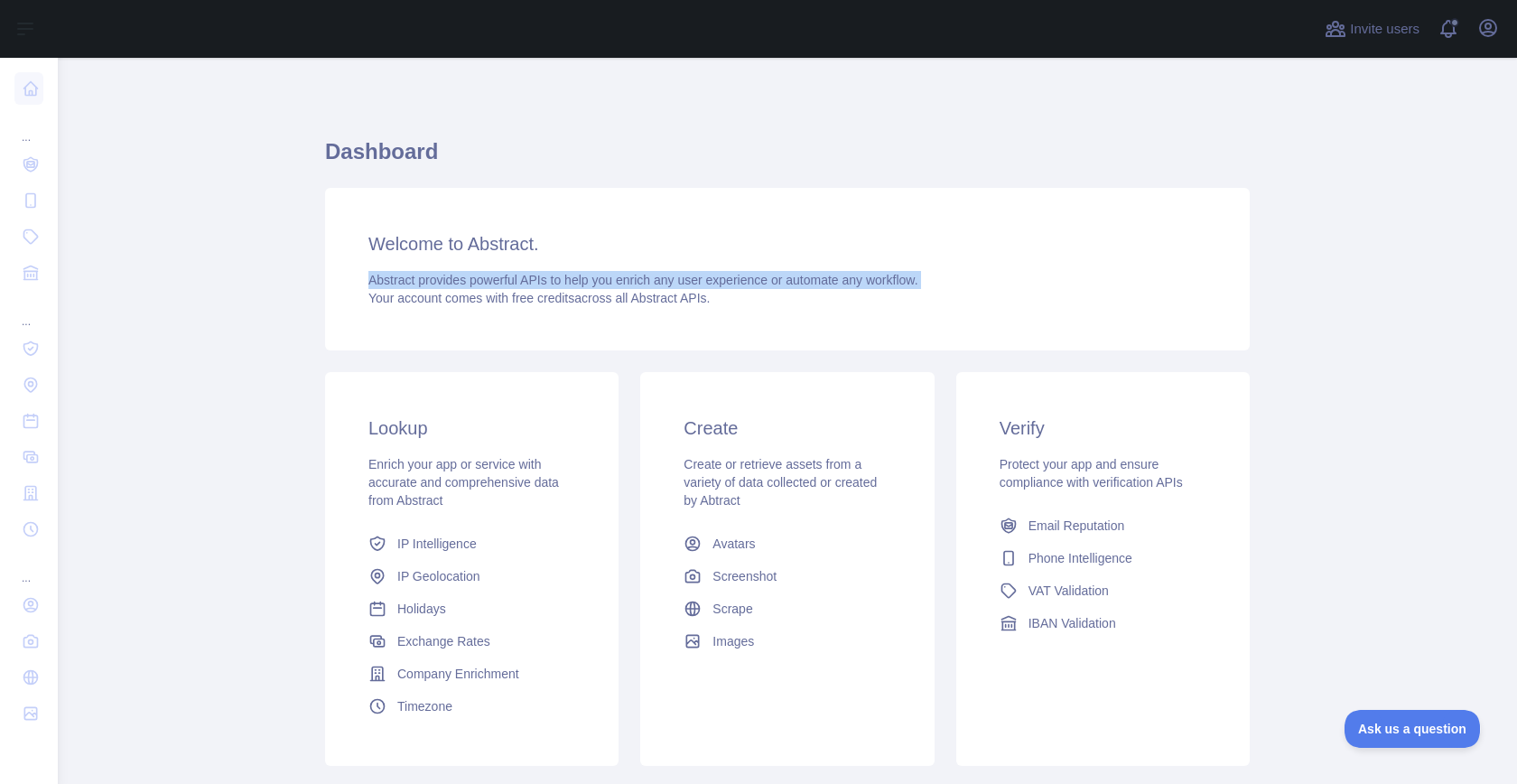
click at [453, 282] on span "Abstract provides powerful APIs to help you enrich any user experience or autom…" at bounding box center [643, 279] width 550 height 14
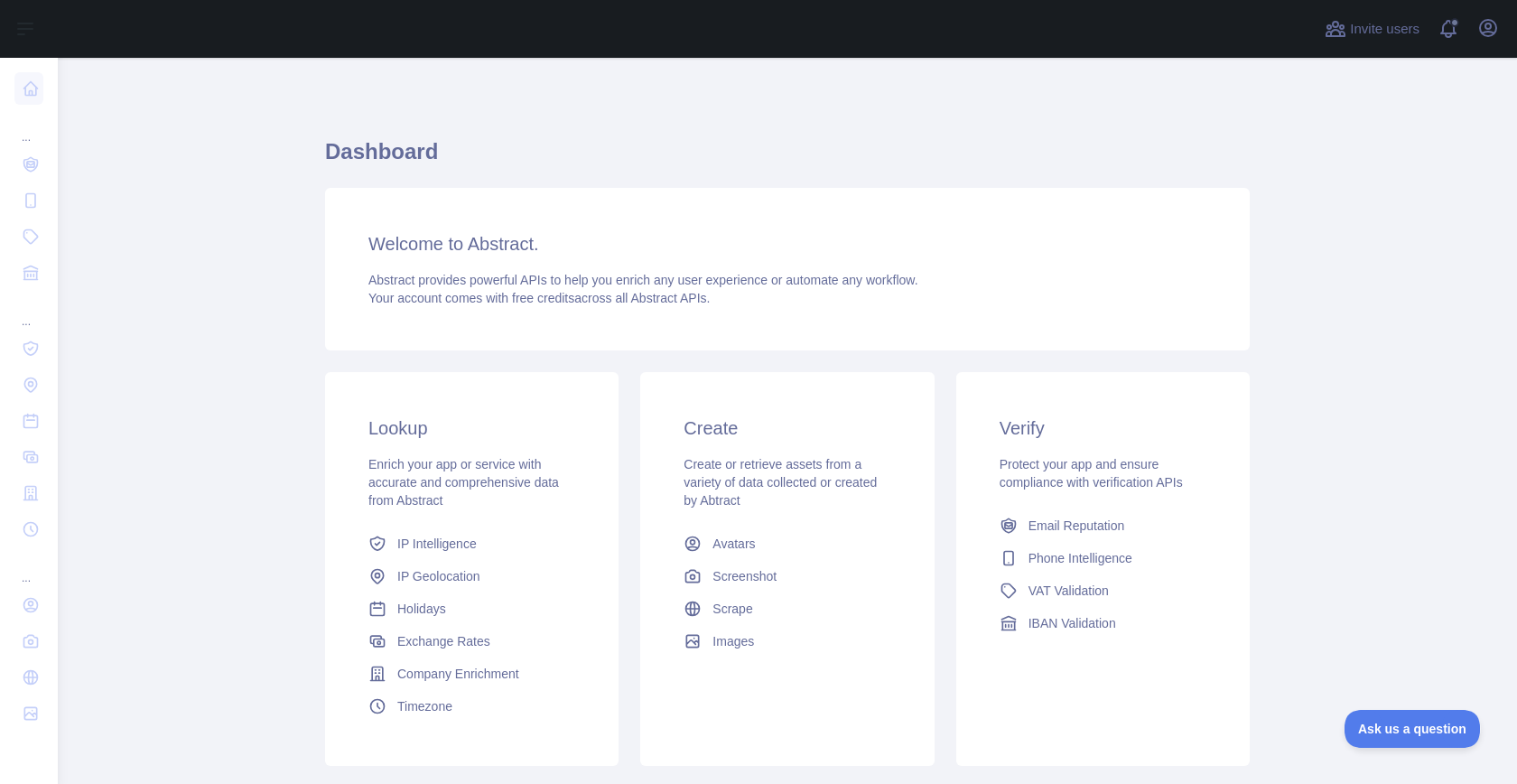
click at [262, 292] on main "Dashboard Welcome to Abstract. Abstract provides powerful APIs to help you enri…" at bounding box center [787, 420] width 1459 height 726
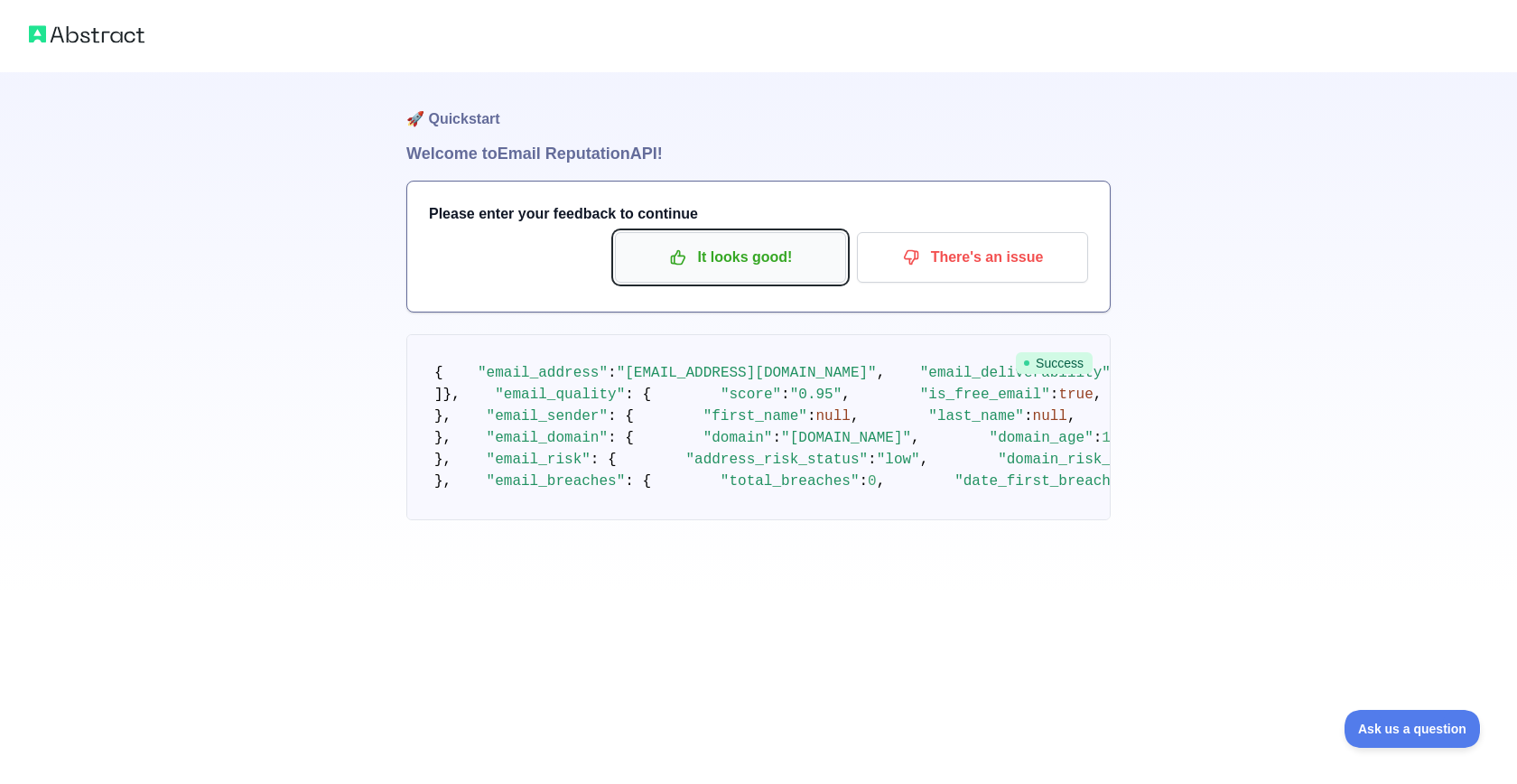
click at [710, 244] on p "It looks good!" at bounding box center [731, 258] width 205 height 30
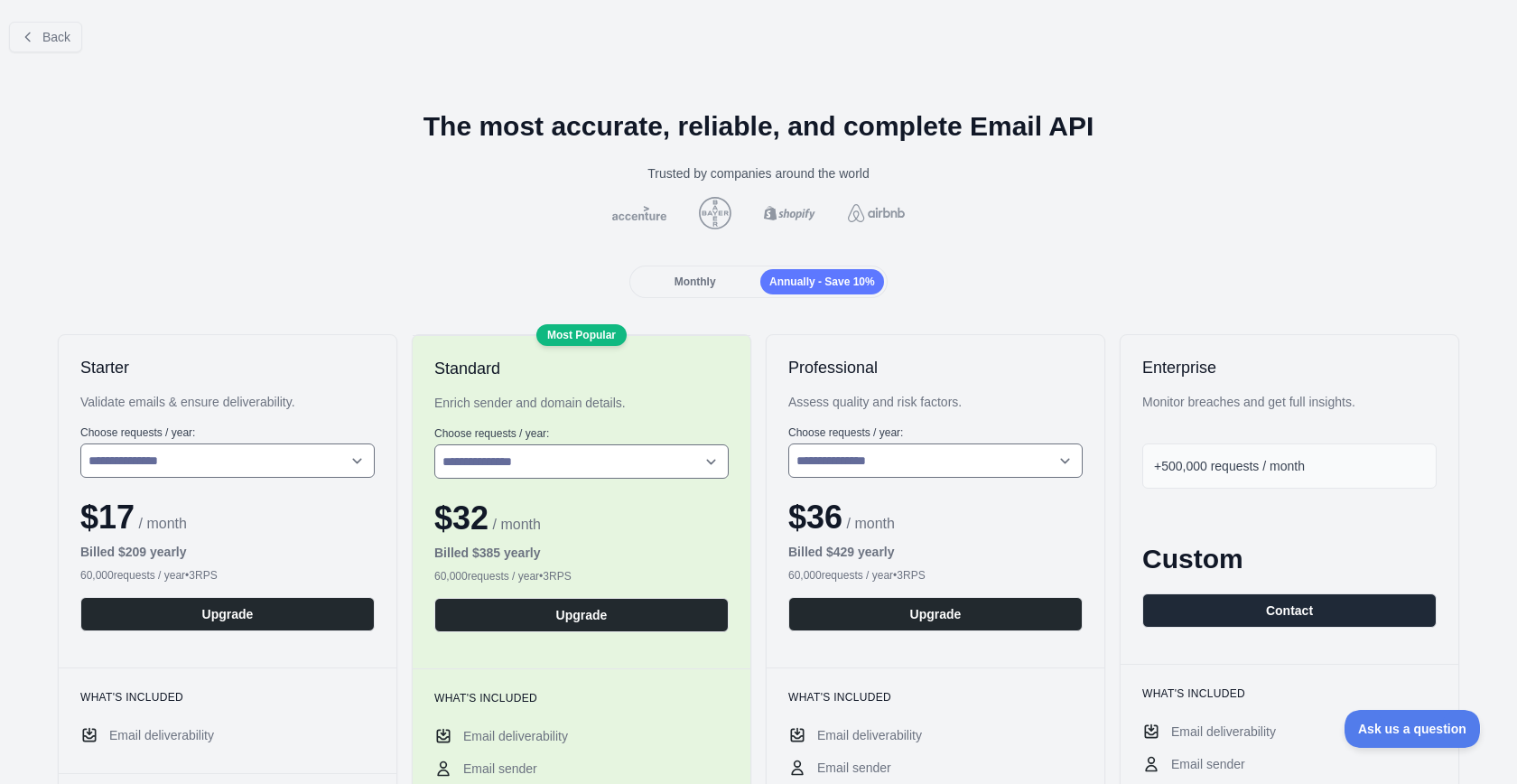
click at [690, 280] on span "Monthly" at bounding box center [695, 281] width 42 height 12
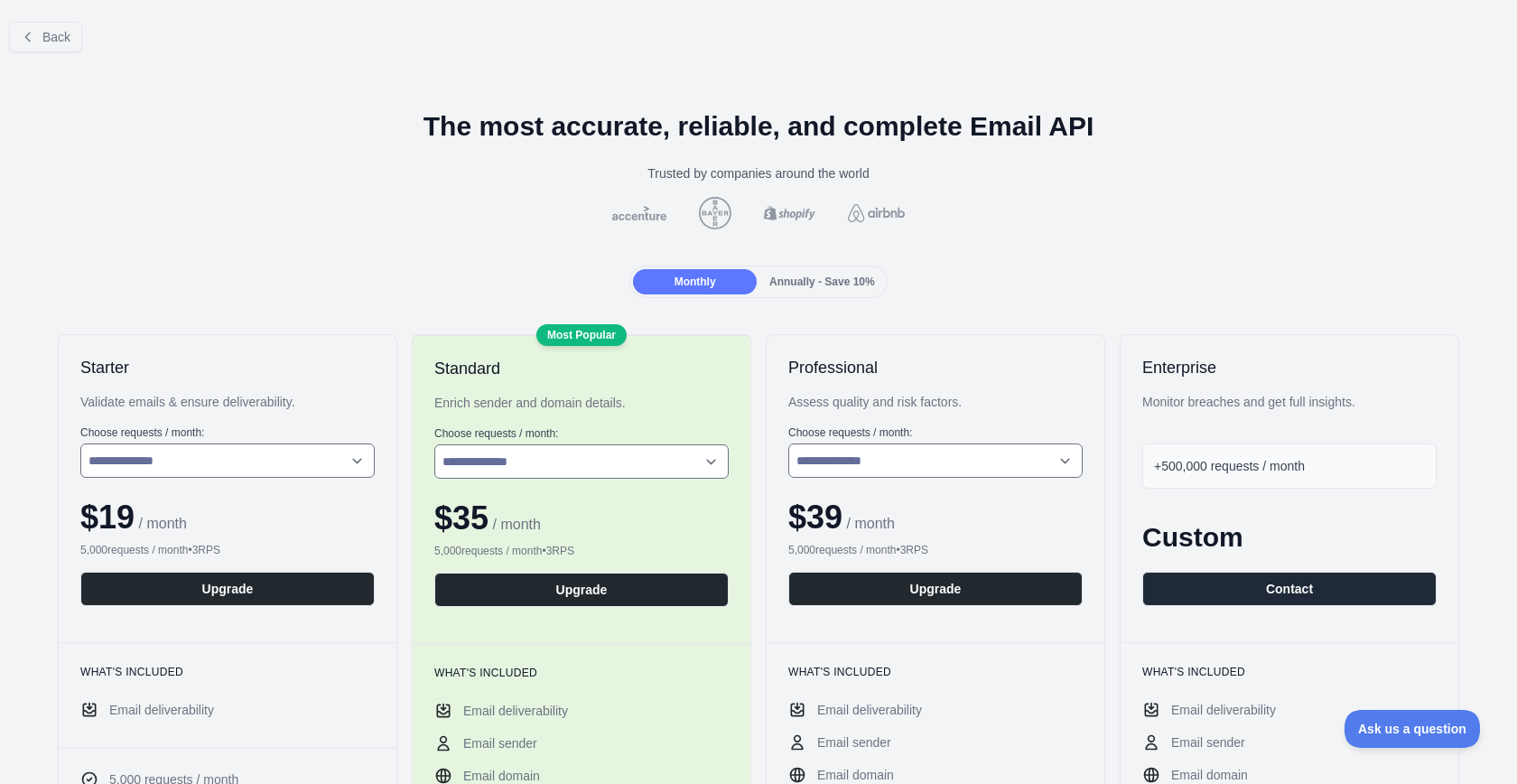
drag, startPoint x: 1082, startPoint y: 202, endPoint x: 1047, endPoint y: 195, distance: 35.7
click at [1082, 202] on div at bounding box center [758, 213] width 1488 height 32
